Goal: Transaction & Acquisition: Purchase product/service

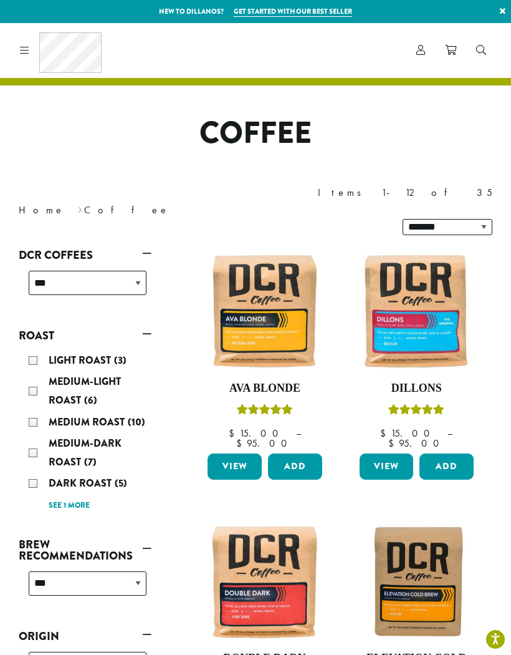
click at [387, 453] on link "View" at bounding box center [387, 466] width 54 height 26
click at [381, 453] on link "View" at bounding box center [387, 466] width 54 height 26
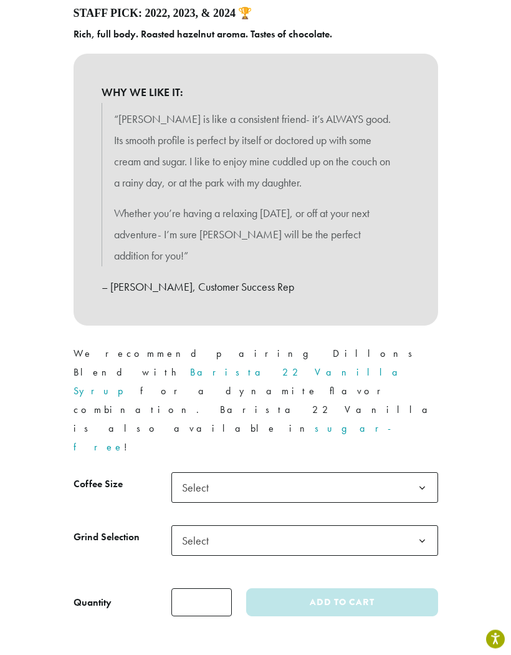
scroll to position [559, 0]
click at [196, 475] on span "Select" at bounding box center [199, 487] width 44 height 24
click at [205, 528] on span "Select" at bounding box center [199, 540] width 44 height 24
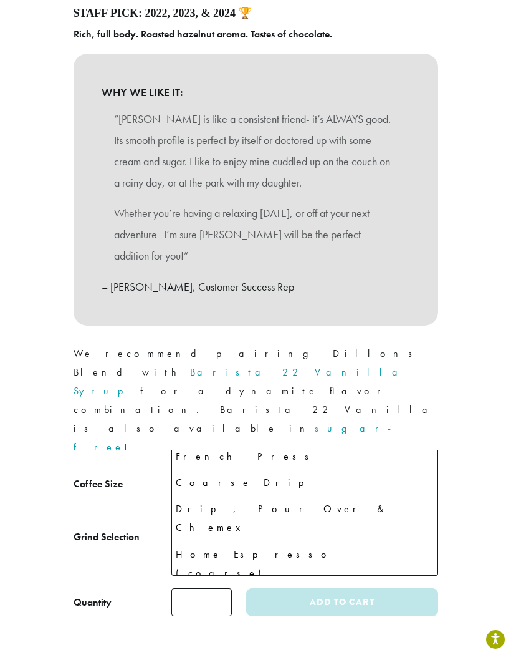
scroll to position [85, 0]
select select "**********"
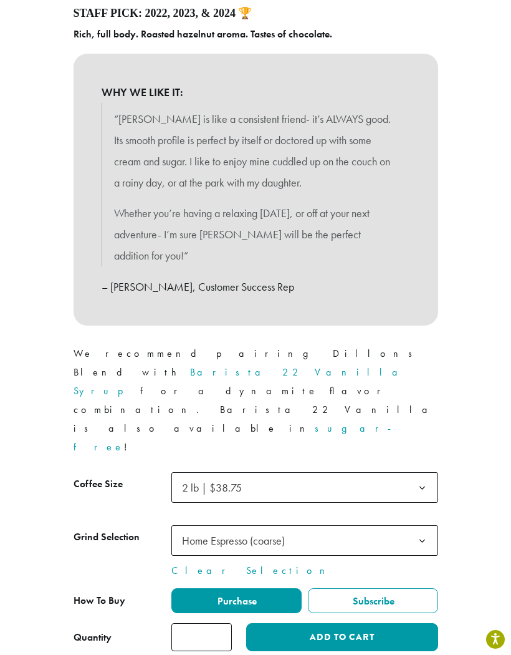
click at [411, 623] on button "Add to cart" at bounding box center [341, 637] width 191 height 28
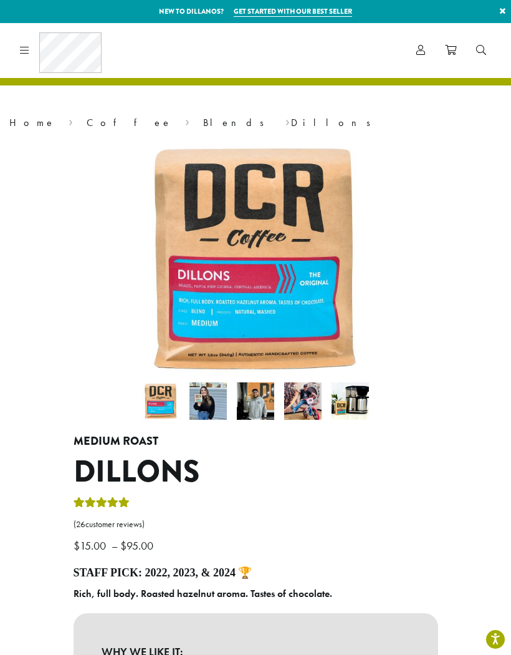
click at [455, 46] on icon at bounding box center [450, 50] width 11 height 10
click at [458, 52] on link at bounding box center [450, 50] width 31 height 21
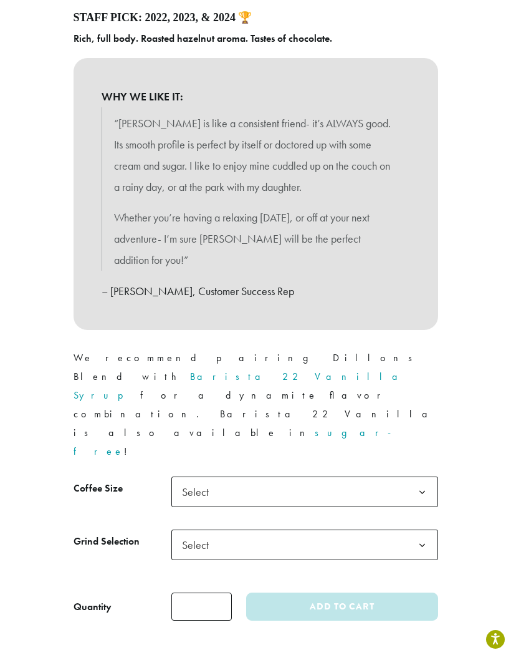
scroll to position [557, 0]
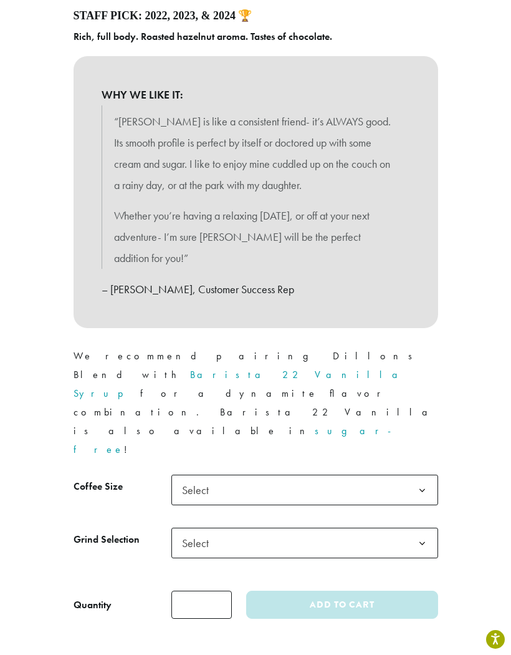
click at [426, 475] on b at bounding box center [422, 490] width 31 height 31
click at [429, 528] on b at bounding box center [422, 543] width 31 height 31
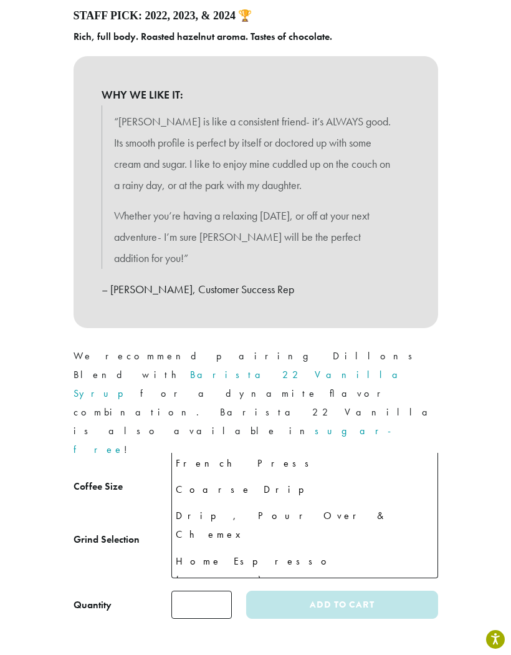
scroll to position [84, 0]
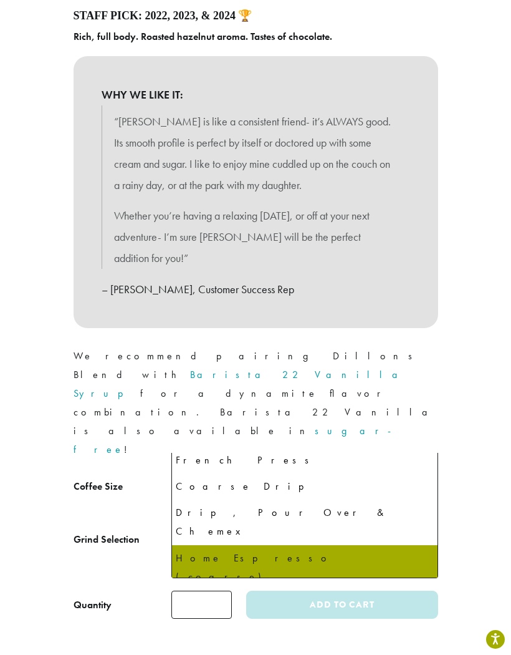
select select "**********"
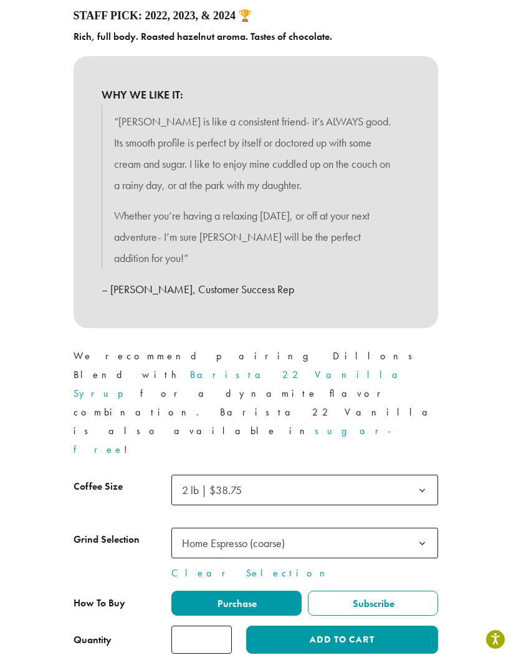
click at [402, 625] on button "Add to cart" at bounding box center [341, 639] width 191 height 28
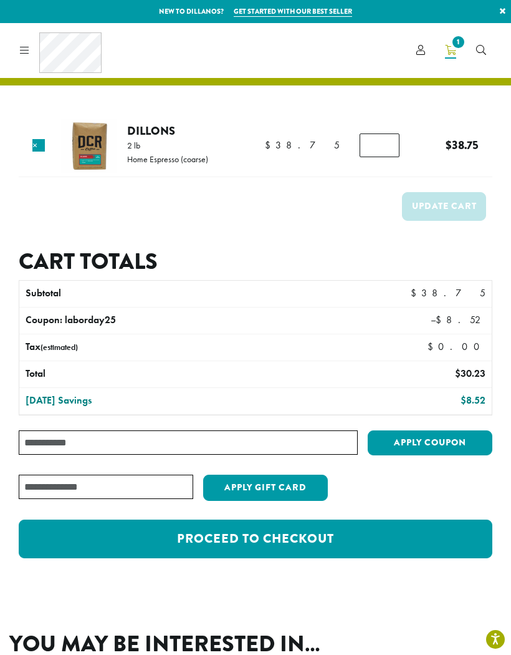
click at [426, 47] on link "Account" at bounding box center [421, 50] width 29 height 21
click at [429, 56] on link "Account" at bounding box center [421, 50] width 29 height 21
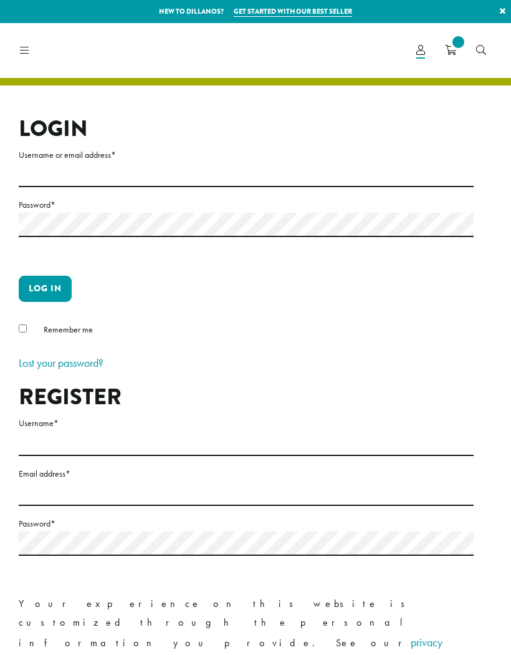
click at [210, 167] on input "Username or email address *" at bounding box center [246, 175] width 455 height 24
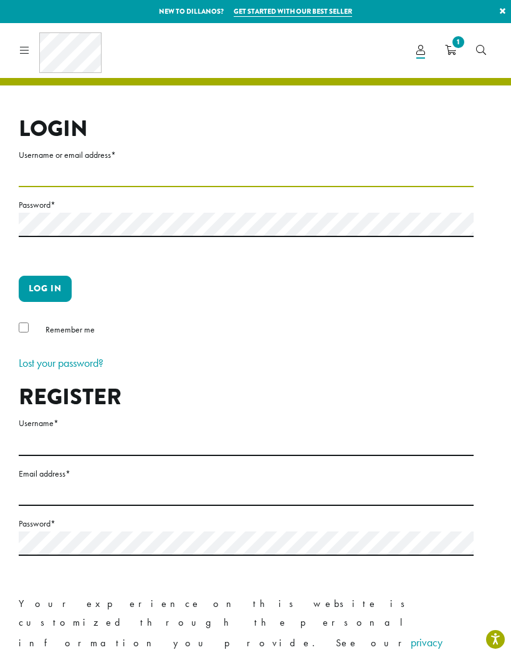
type input "**********"
click at [45, 288] on button "Log in" at bounding box center [45, 289] width 53 height 26
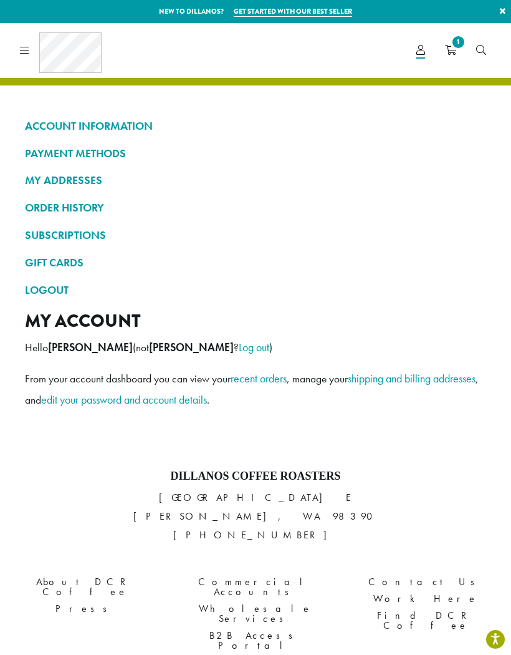
click at [465, 46] on span "1" at bounding box center [458, 42] width 17 height 17
click at [457, 42] on span "1" at bounding box center [458, 42] width 17 height 17
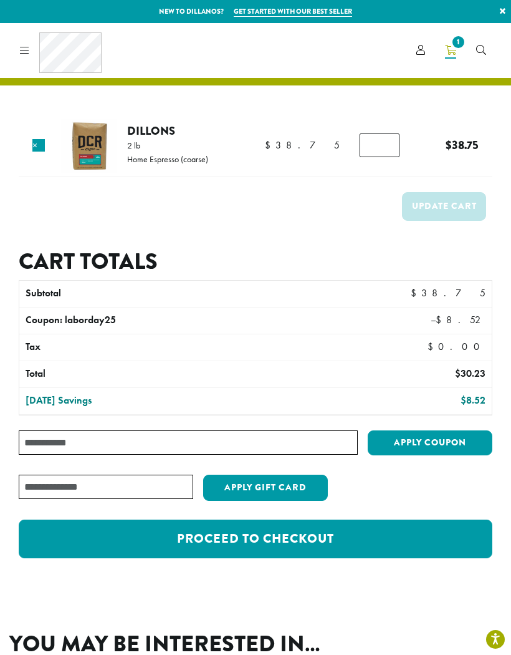
click at [471, 529] on link "Proceed to checkout" at bounding box center [256, 538] width 474 height 39
click at [418, 544] on link "Proceed to checkout" at bounding box center [256, 538] width 474 height 39
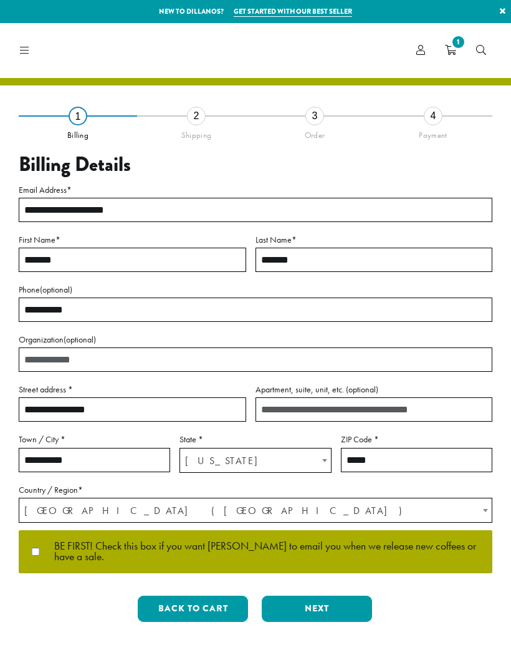
select select "**"
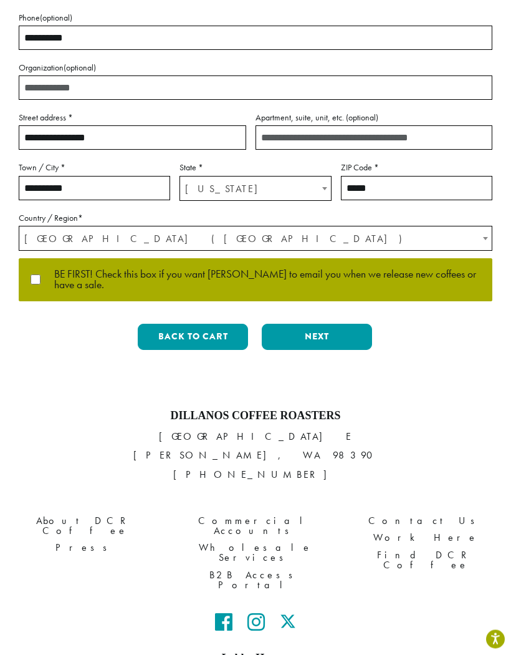
scroll to position [272, 0]
click at [27, 287] on p "BE FIRST! Check this box if you want Dillanos to email you when we release new …" at bounding box center [256, 279] width 474 height 43
click at [337, 332] on button "Next" at bounding box center [317, 337] width 110 height 26
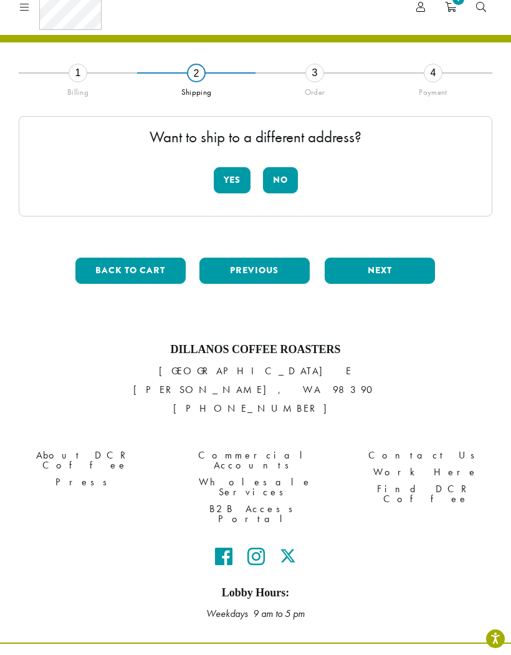
scroll to position [43, 0]
click at [289, 179] on button "No" at bounding box center [280, 180] width 35 height 26
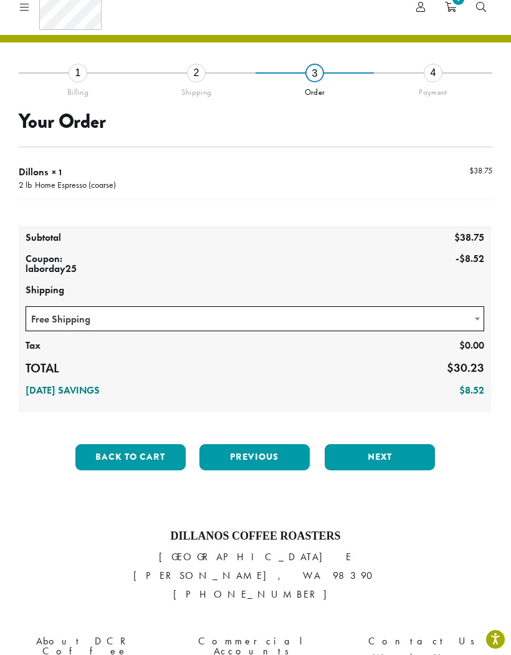
click at [387, 460] on button "Next" at bounding box center [380, 457] width 110 height 26
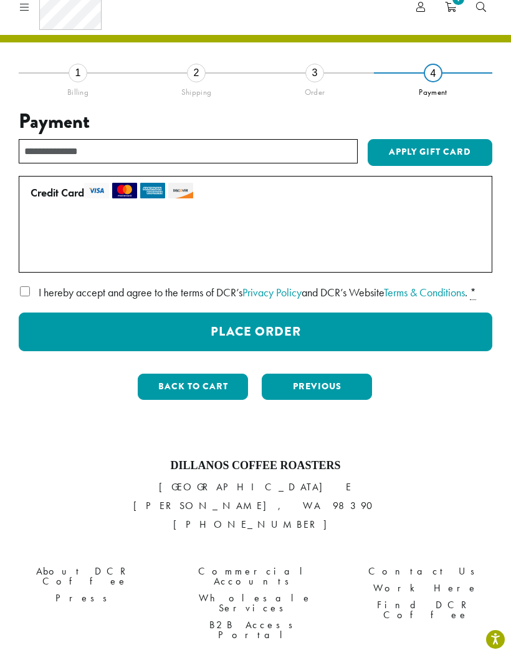
click at [37, 251] on label "Use a new card" at bounding box center [253, 255] width 445 height 20
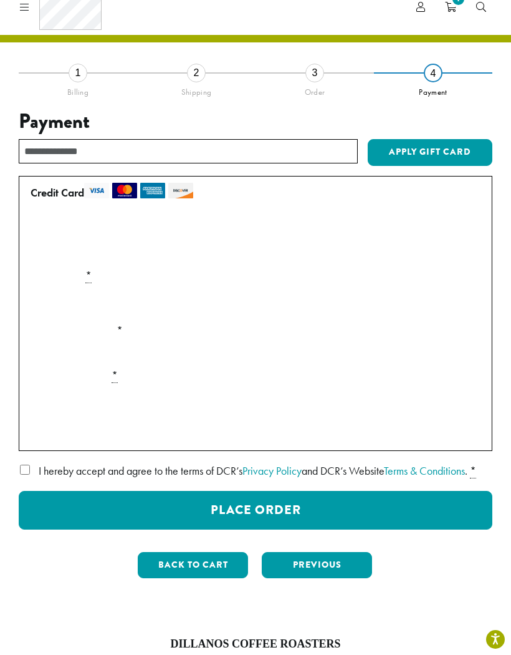
click at [40, 228] on label "• • • 1226 (expires 07/29)" at bounding box center [253, 230] width 445 height 20
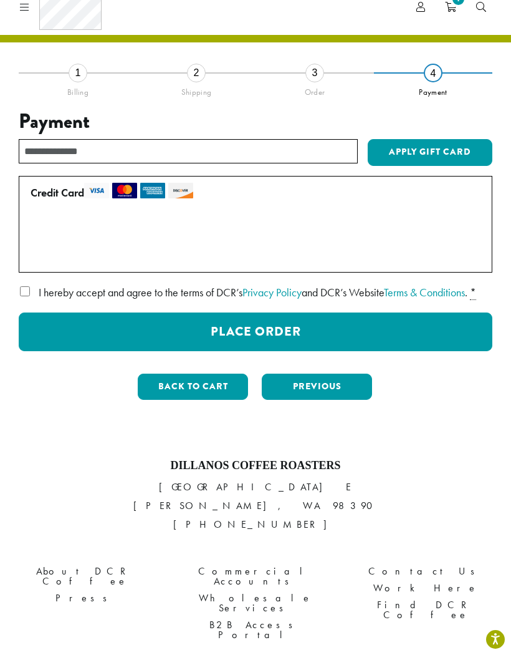
click at [420, 344] on button "Place Order" at bounding box center [256, 331] width 474 height 39
